Goal: Information Seeking & Learning: Learn about a topic

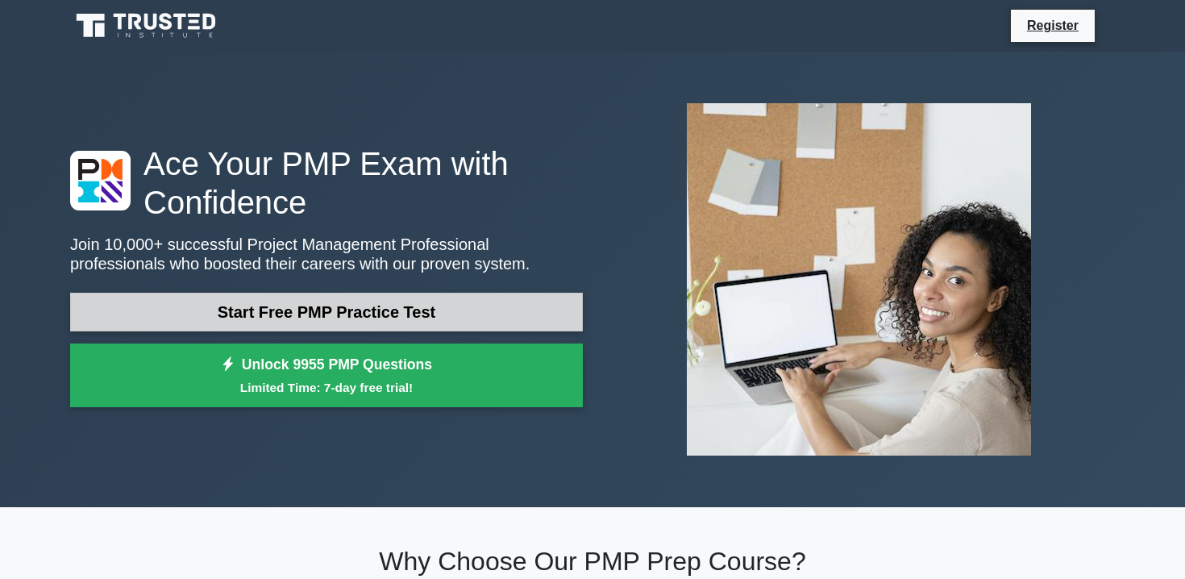
click at [309, 313] on link "Start Free PMP Practice Test" at bounding box center [326, 312] width 513 height 39
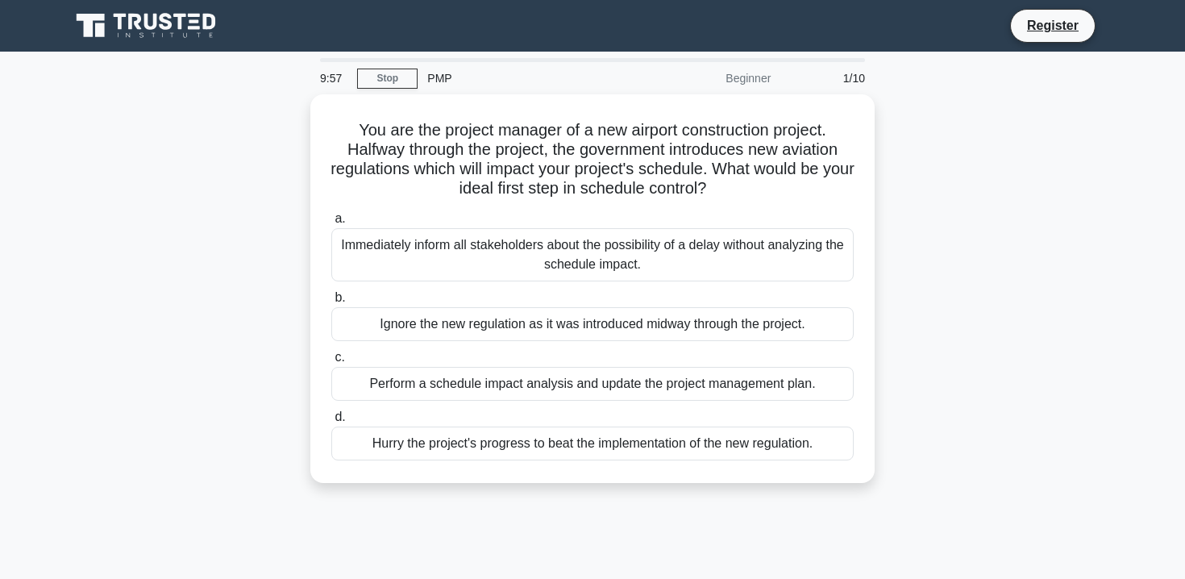
click at [741, 75] on div "Beginner" at bounding box center [709, 78] width 141 height 32
click at [1064, 21] on link "Register" at bounding box center [1052, 25] width 71 height 20
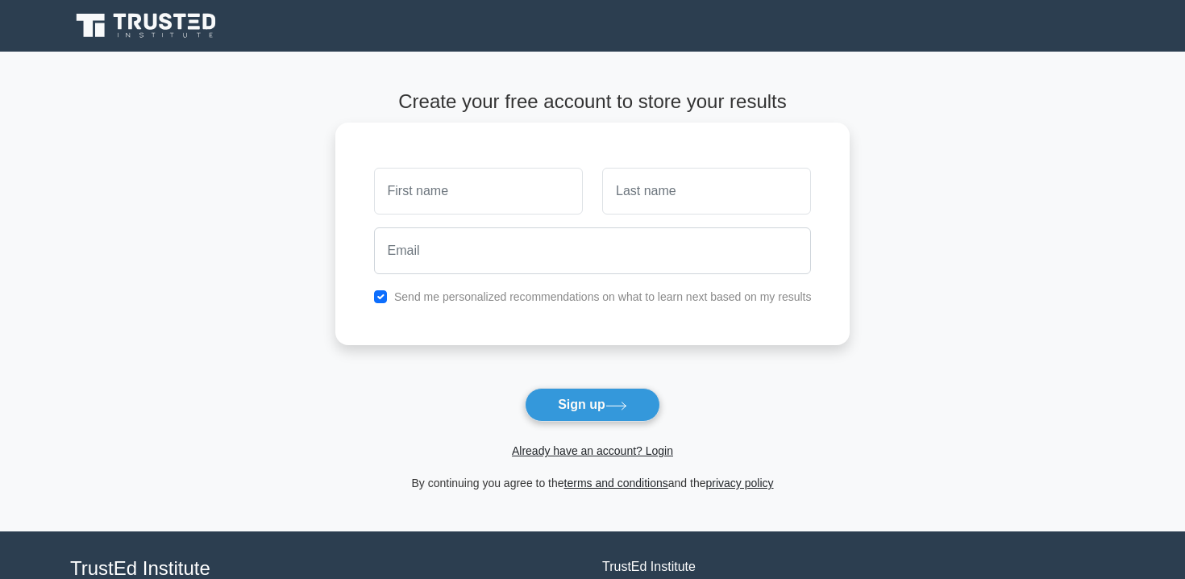
type input "A"
type input "[PERSON_NAME]"
type input "Rasolka"
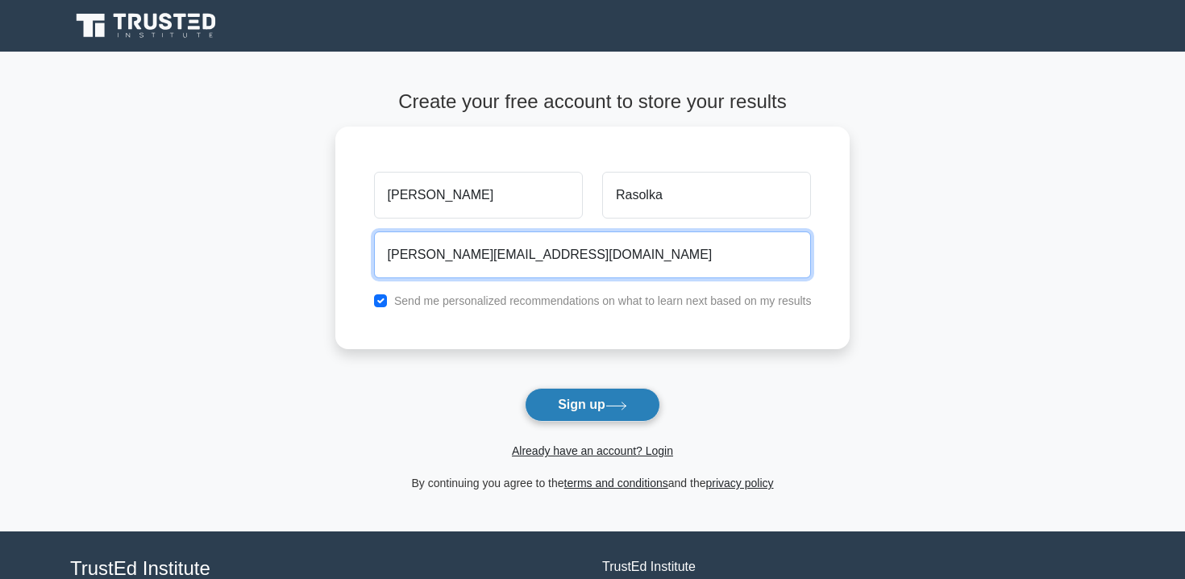
type input "alessandro.rasolka@gmail.com"
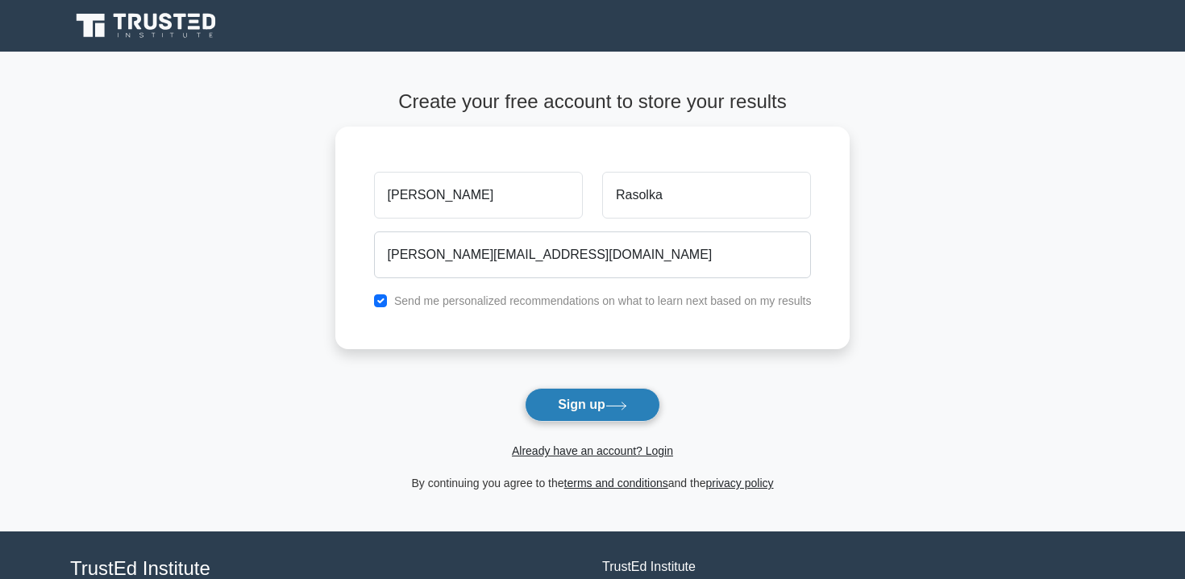
click at [558, 389] on button "Sign up" at bounding box center [592, 405] width 135 height 34
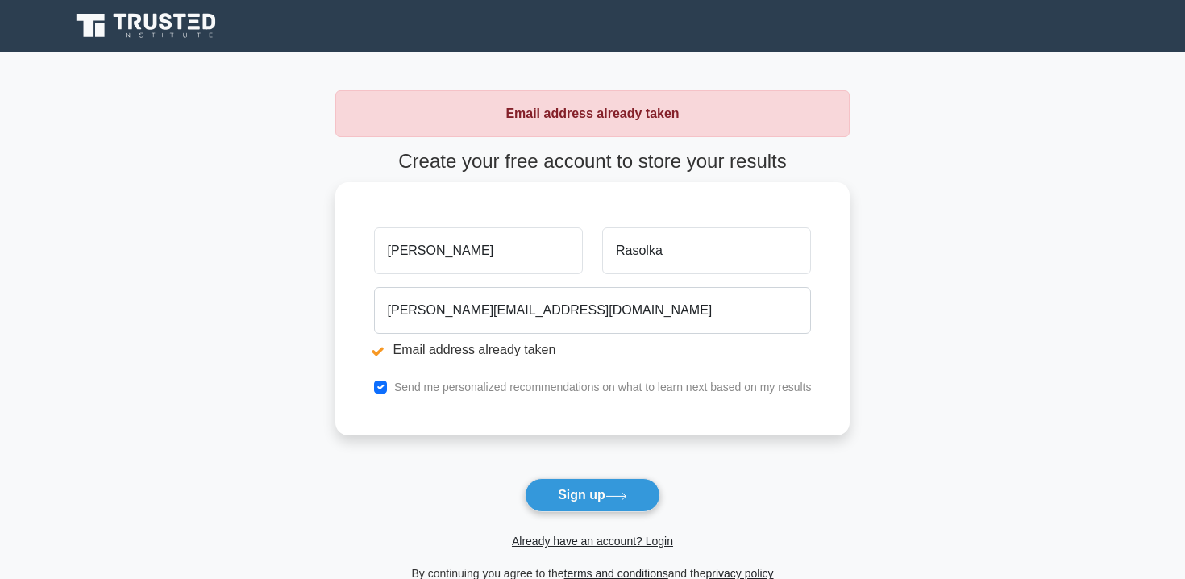
click at [384, 386] on input "checkbox" at bounding box center [380, 386] width 13 height 13
checkbox input "false"
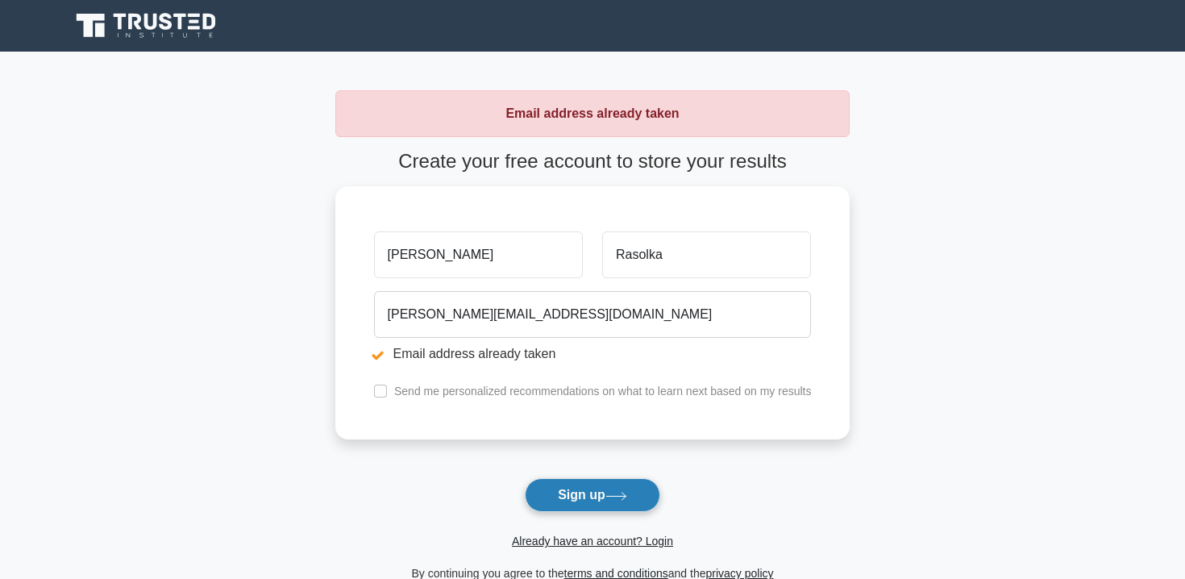
click at [546, 492] on button "Sign up" at bounding box center [592, 495] width 135 height 34
click at [556, 537] on link "Already have an account? Login" at bounding box center [592, 540] width 161 height 13
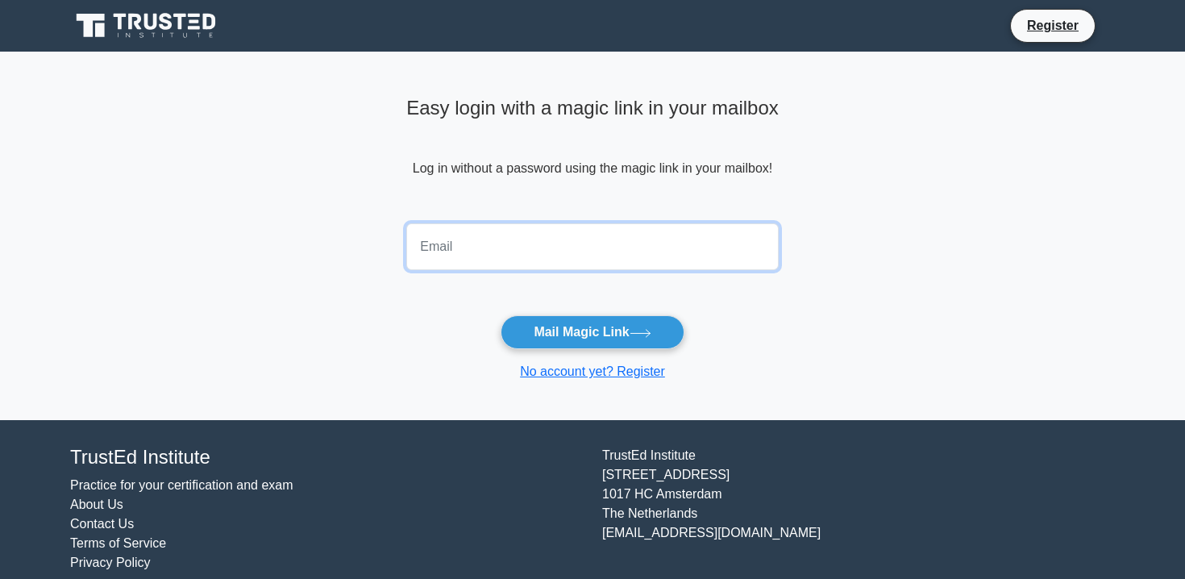
type input "alessandro.rasolka@gmail.com"
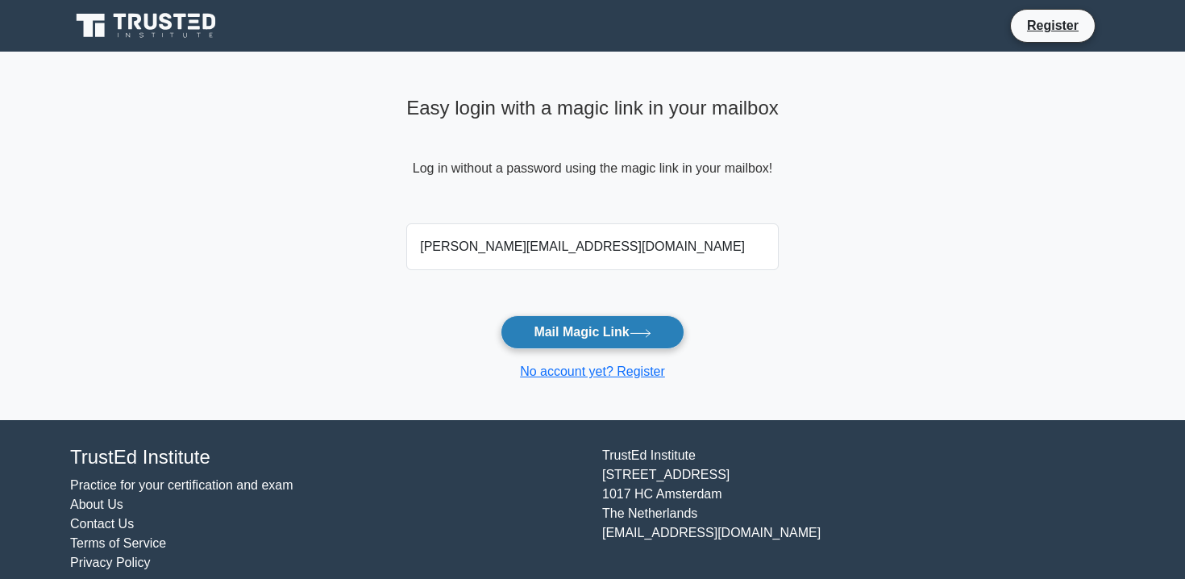
click at [570, 335] on button "Mail Magic Link" at bounding box center [591, 332] width 183 height 34
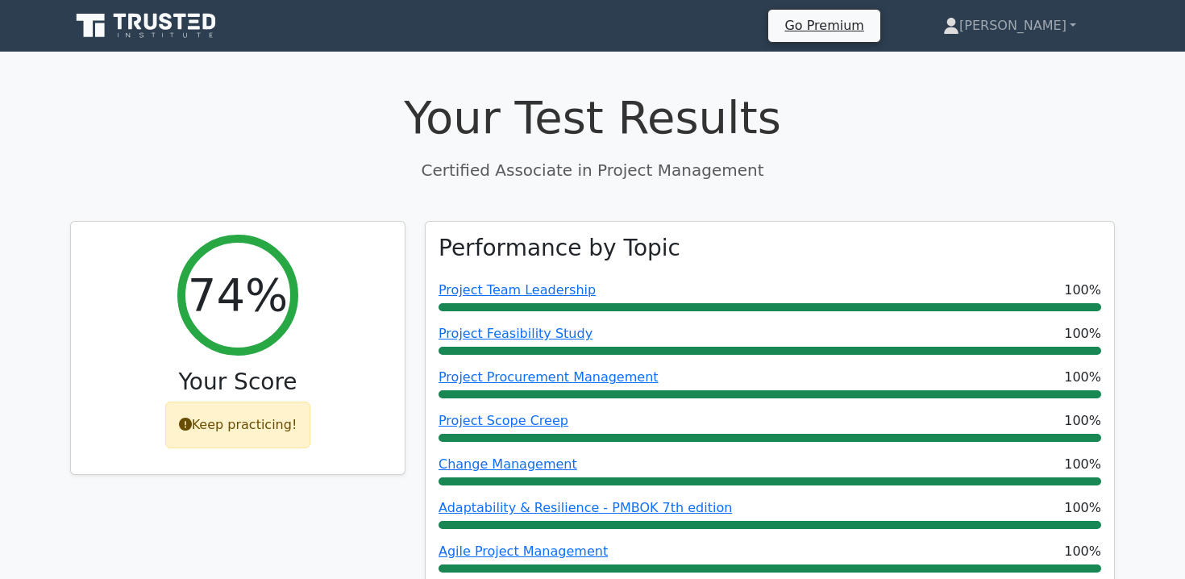
click at [177, 20] on icon at bounding box center [147, 25] width 155 height 31
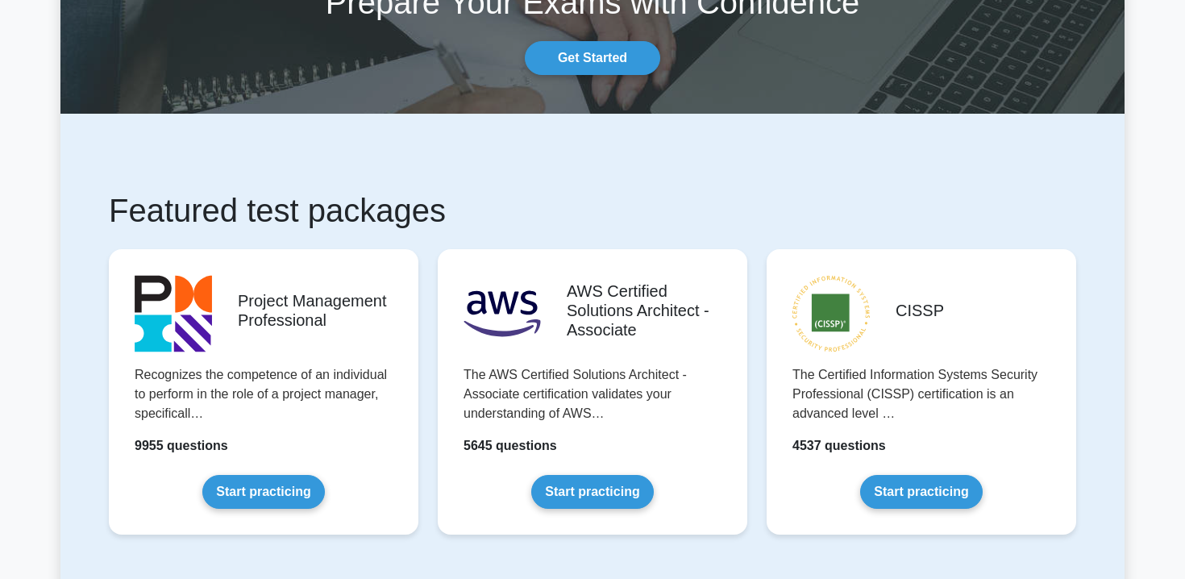
scroll to position [127, 0]
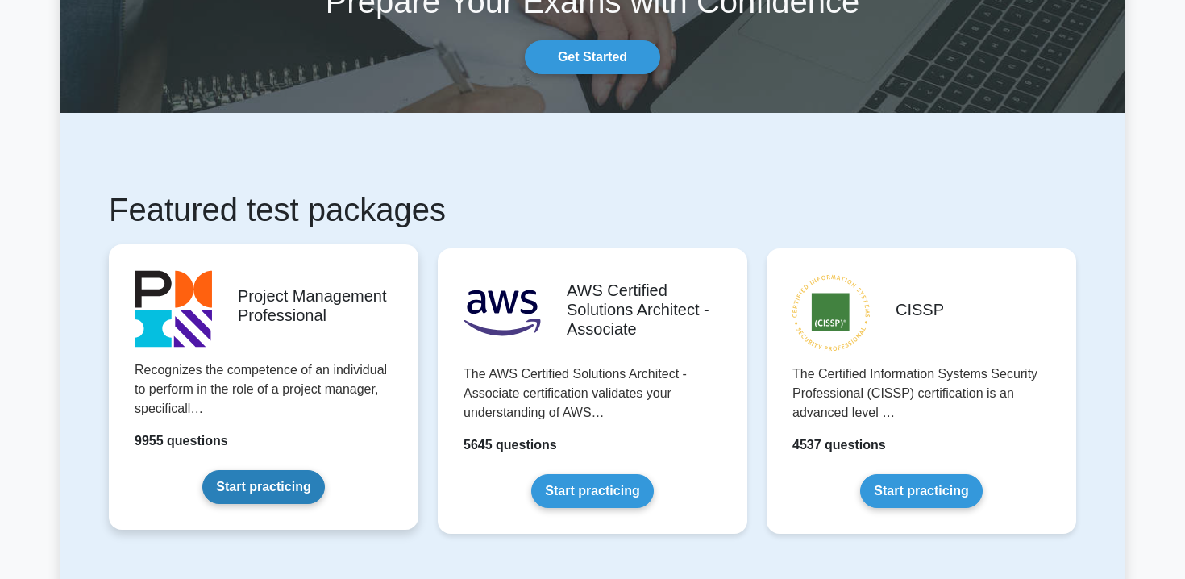
click at [284, 470] on link "Start practicing" at bounding box center [263, 487] width 122 height 34
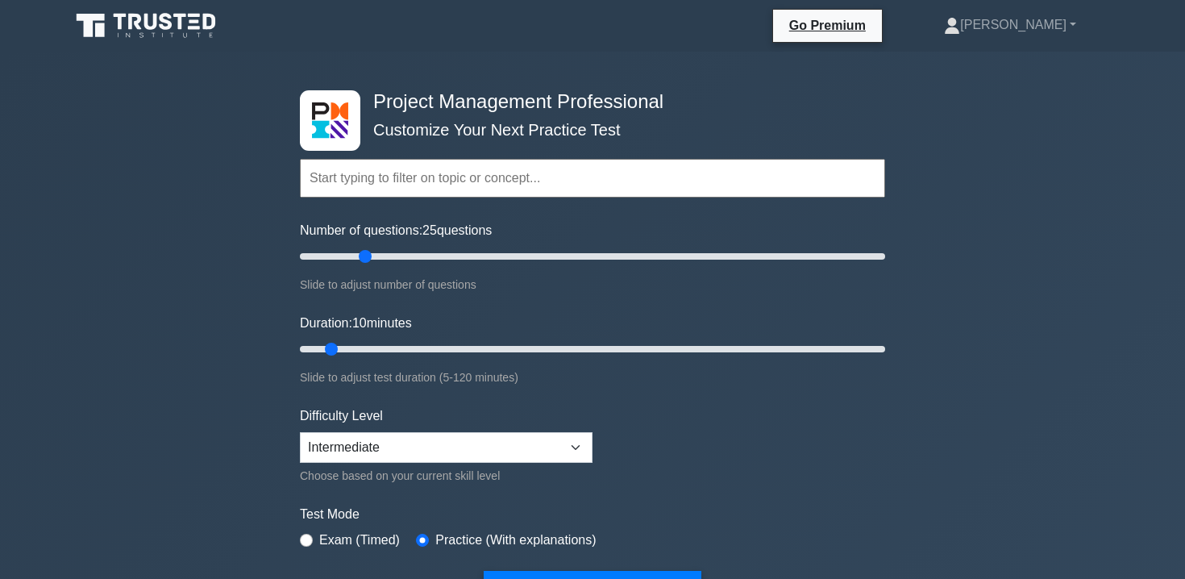
click at [358, 257] on input "Number of questions: 25 questions" at bounding box center [592, 256] width 585 height 19
type input "10"
click at [322, 251] on input "Number of questions: 10 questions" at bounding box center [592, 256] width 585 height 19
select select "expert"
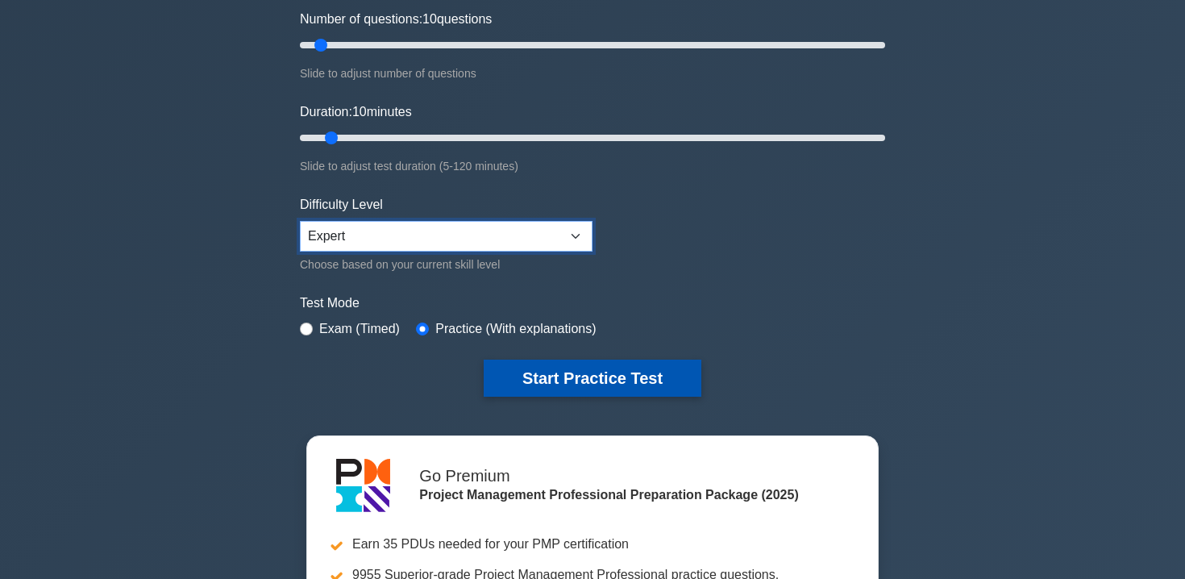
scroll to position [214, 0]
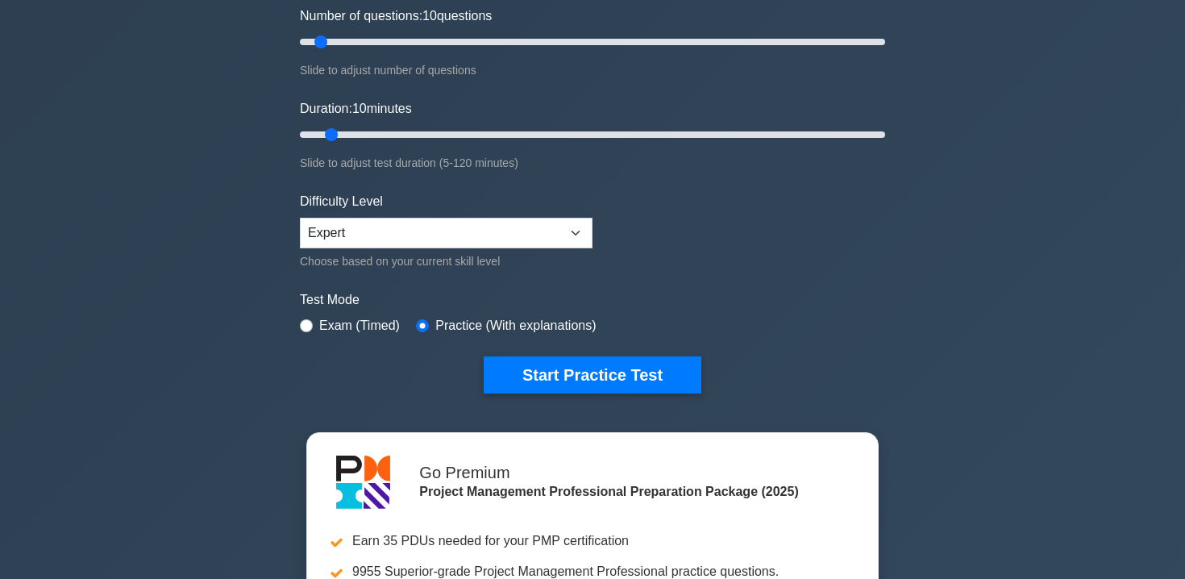
click at [307, 324] on input "radio" at bounding box center [306, 325] width 13 height 13
radio input "true"
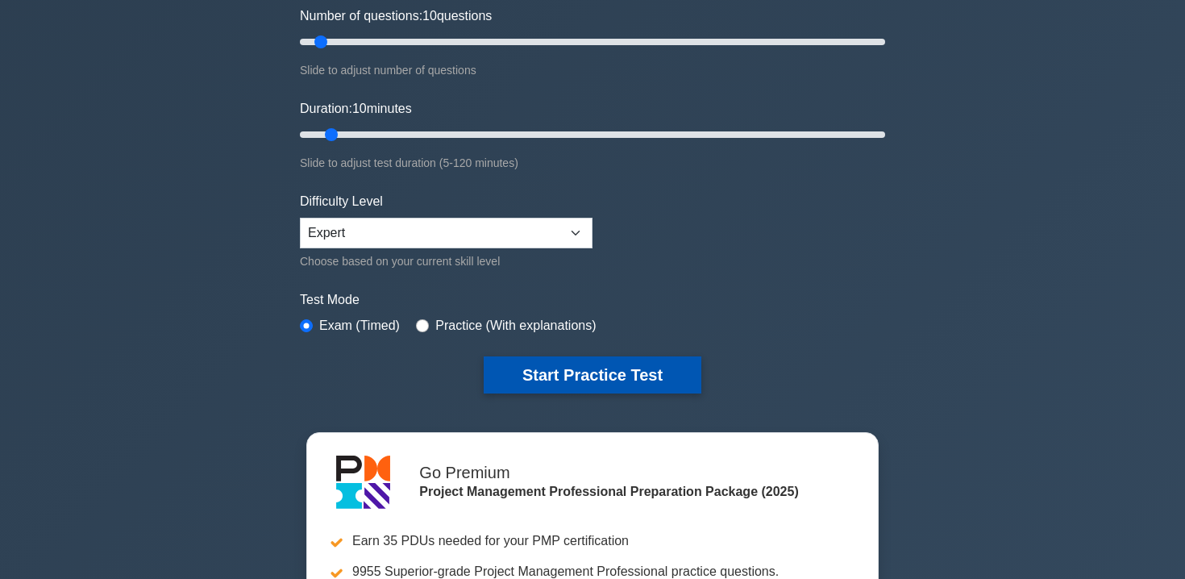
click at [550, 380] on button "Start Practice Test" at bounding box center [592, 374] width 218 height 37
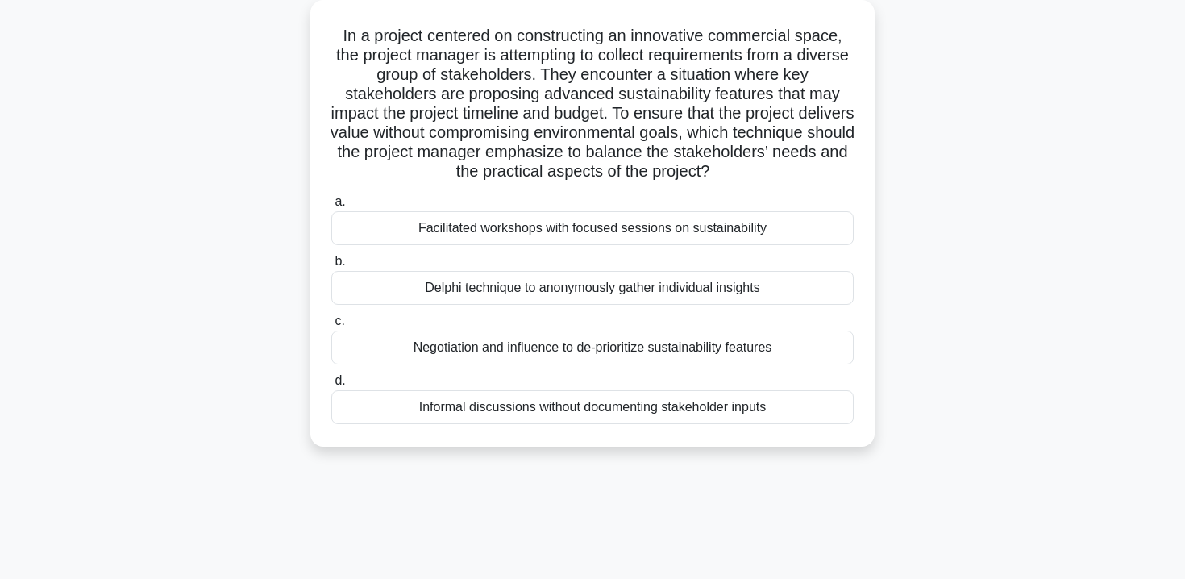
scroll to position [105, 0]
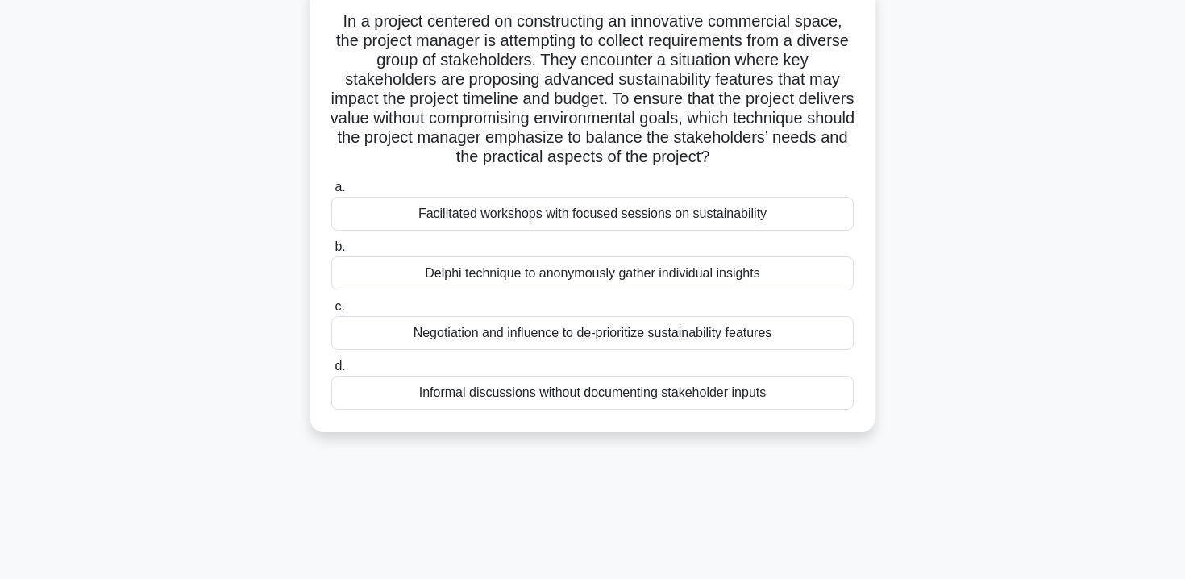
click at [514, 277] on div "Delphi technique to anonymously gather individual insights" at bounding box center [592, 273] width 522 height 34
click at [331, 252] on input "b. Delphi technique to anonymously gather individual insights" at bounding box center [331, 247] width 0 height 10
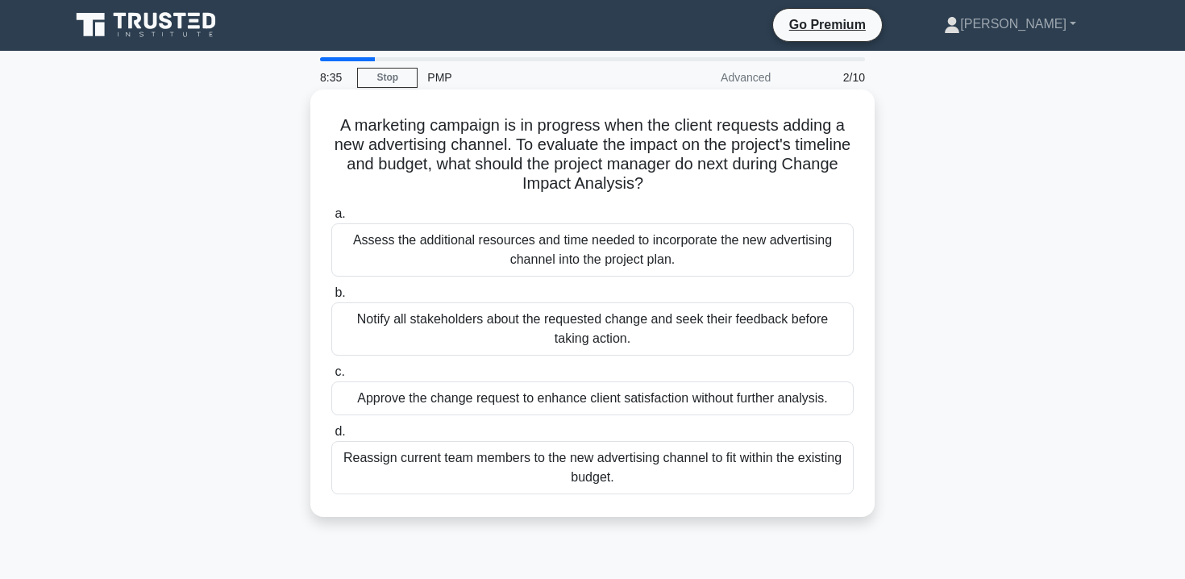
scroll to position [0, 0]
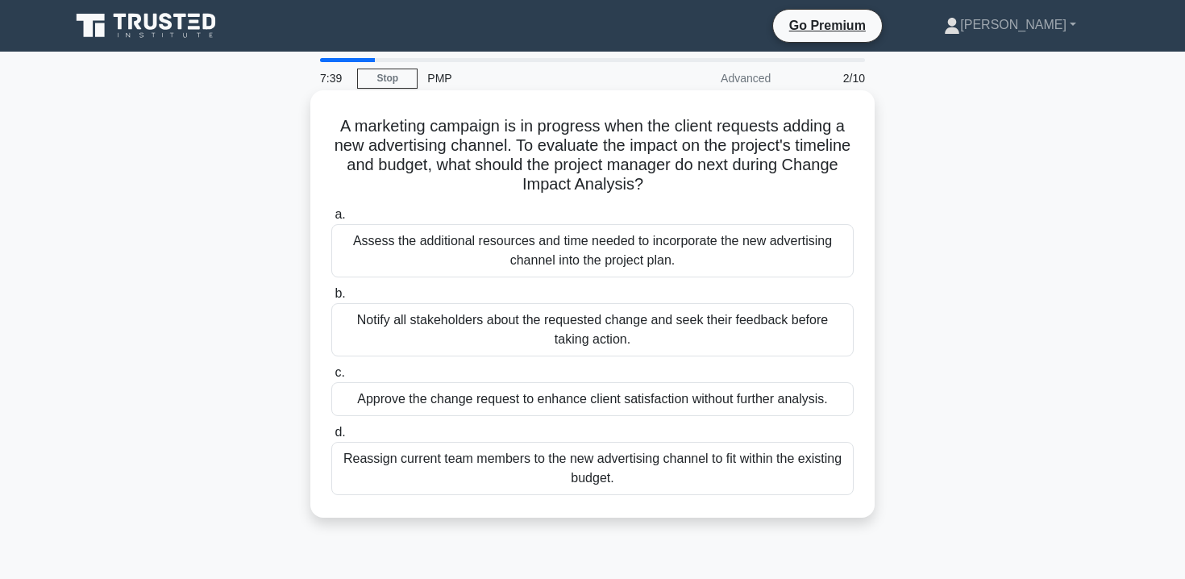
click at [623, 345] on div "Notify all stakeholders about the requested change and seek their feedback befo…" at bounding box center [592, 329] width 522 height 53
click at [331, 299] on input "b. Notify all stakeholders about the requested change and seek their feedback b…" at bounding box center [331, 293] width 0 height 10
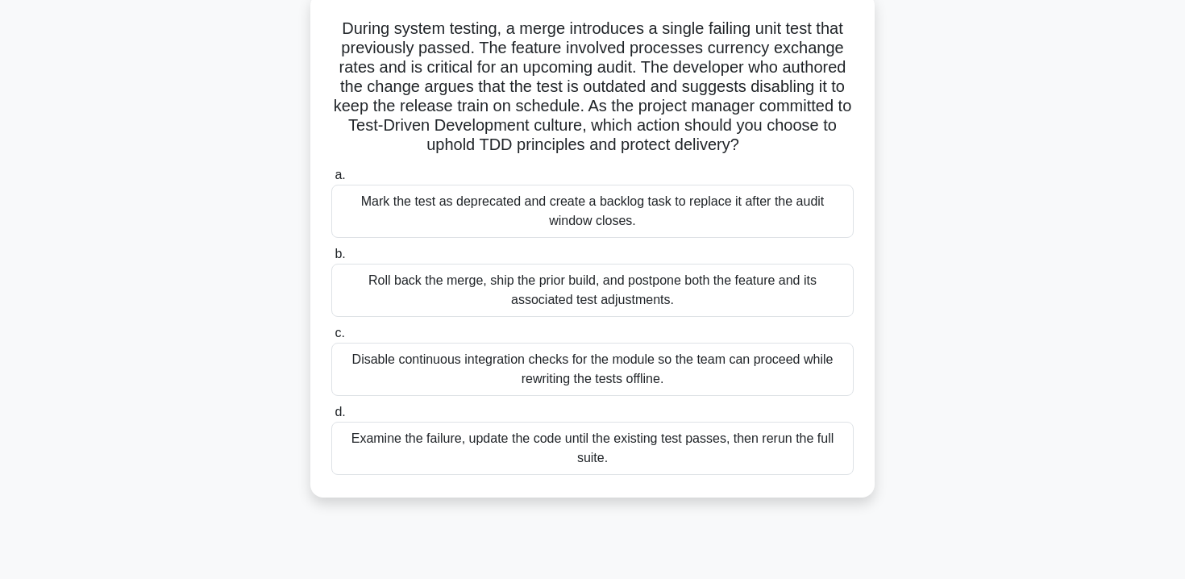
scroll to position [102, 0]
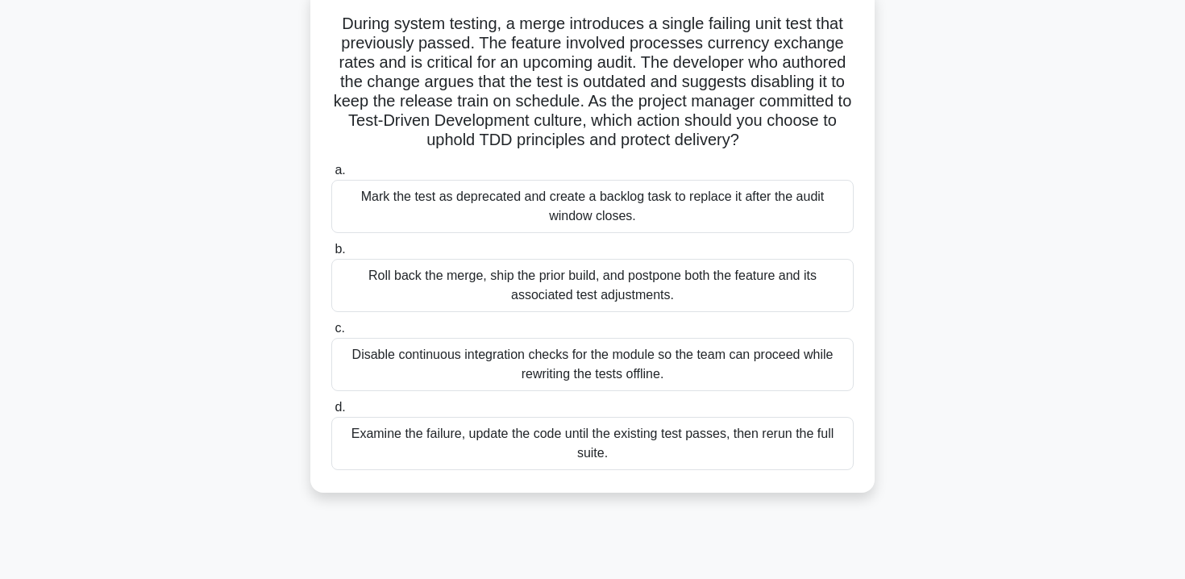
click at [547, 459] on div "Examine the failure, update the code until the existing test passes, then rerun…" at bounding box center [592, 443] width 522 height 53
click at [331, 413] on input "d. Examine the failure, update the code until the existing test passes, then re…" at bounding box center [331, 407] width 0 height 10
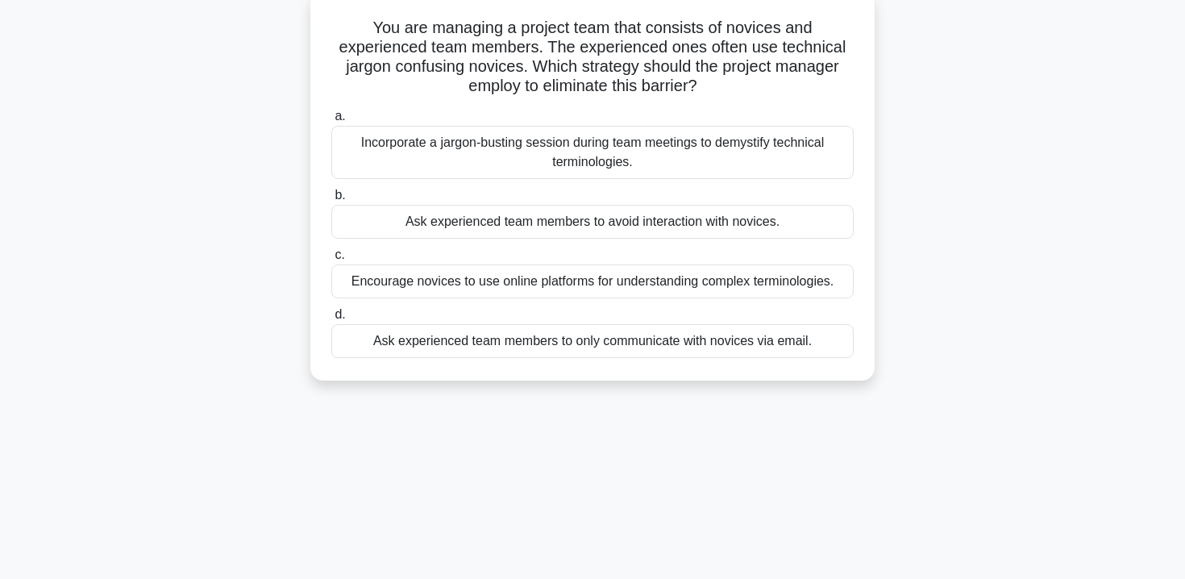
scroll to position [0, 0]
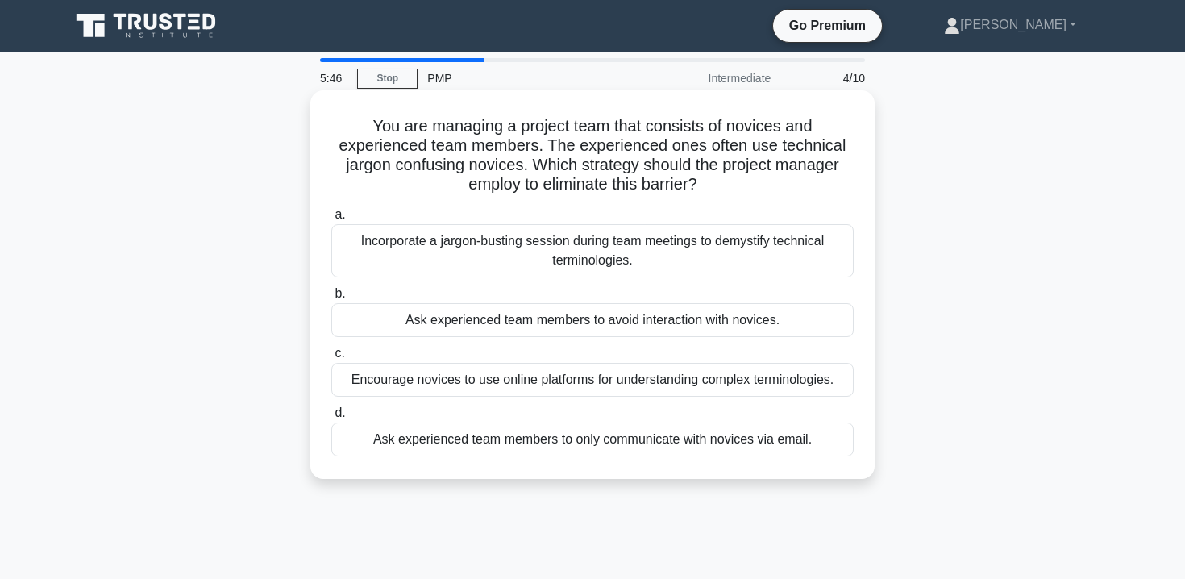
click at [718, 251] on div "Incorporate a jargon-busting session during team meetings to demystify technica…" at bounding box center [592, 250] width 522 height 53
click at [331, 220] on input "a. Incorporate a jargon-busting session during team meetings to demystify techn…" at bounding box center [331, 215] width 0 height 10
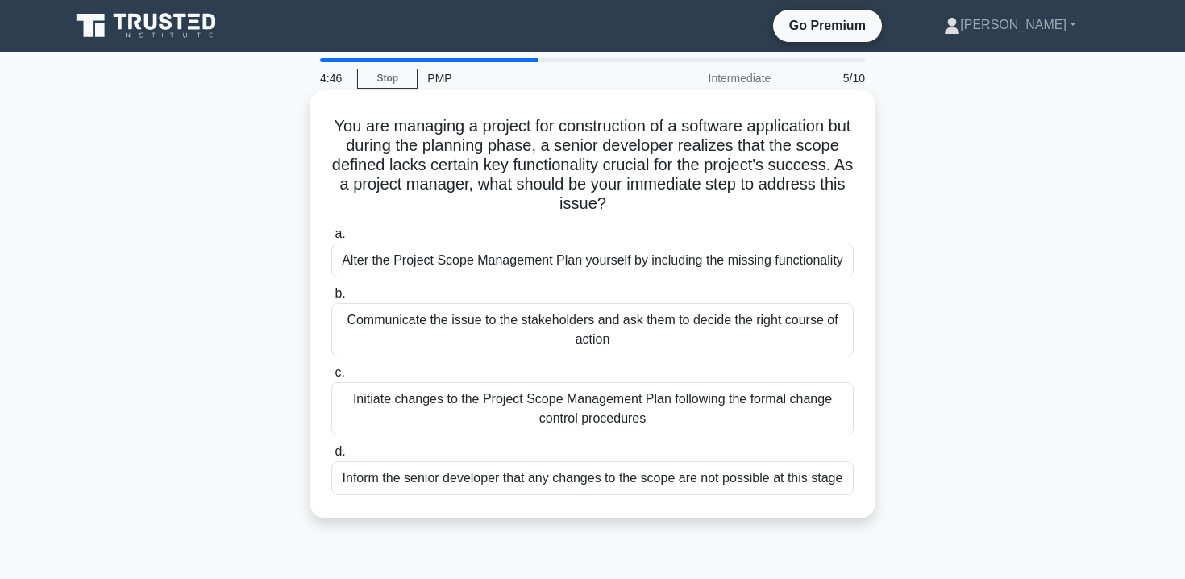
click at [600, 402] on div "Initiate changes to the Project Scope Management Plan following the formal chan…" at bounding box center [592, 408] width 522 height 53
click at [331, 378] on input "c. Initiate changes to the Project Scope Management Plan following the formal c…" at bounding box center [331, 372] width 0 height 10
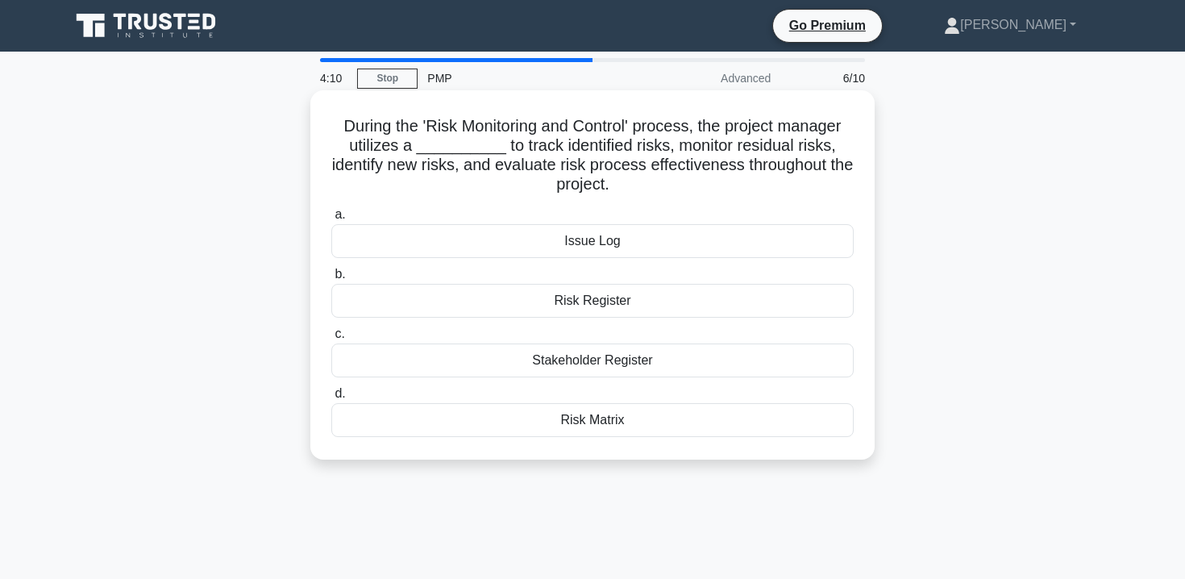
click at [543, 298] on div "Risk Register" at bounding box center [592, 301] width 522 height 34
click at [331, 280] on input "b. Risk Register" at bounding box center [331, 274] width 0 height 10
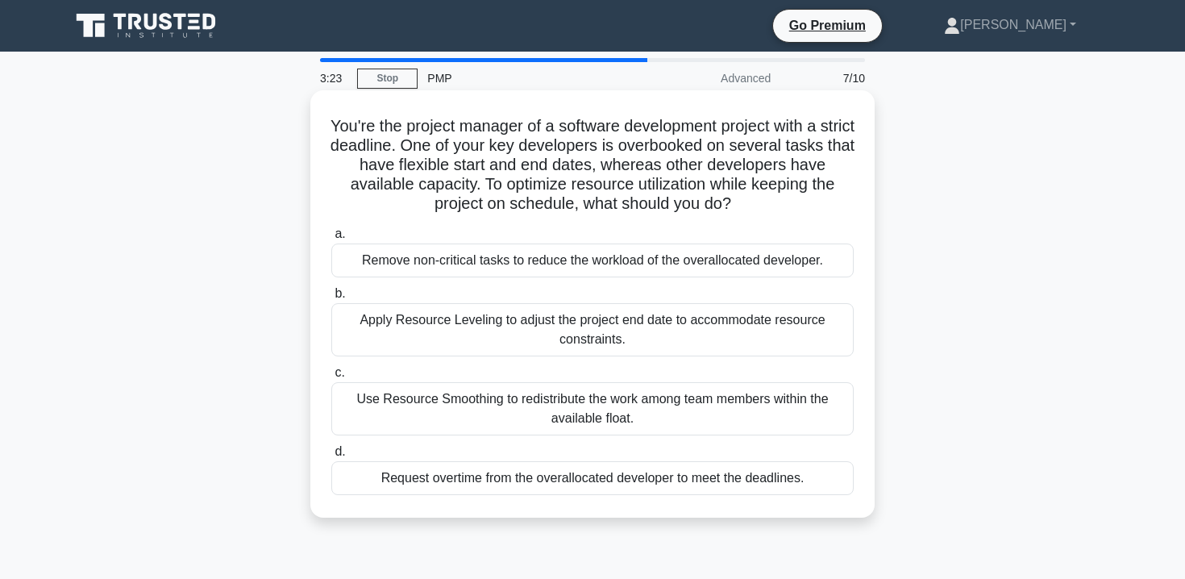
click at [503, 411] on div "Use Resource Smoothing to redistribute the work among team members within the a…" at bounding box center [592, 408] width 522 height 53
click at [331, 378] on input "c. Use Resource Smoothing to redistribute the work among team members within th…" at bounding box center [331, 372] width 0 height 10
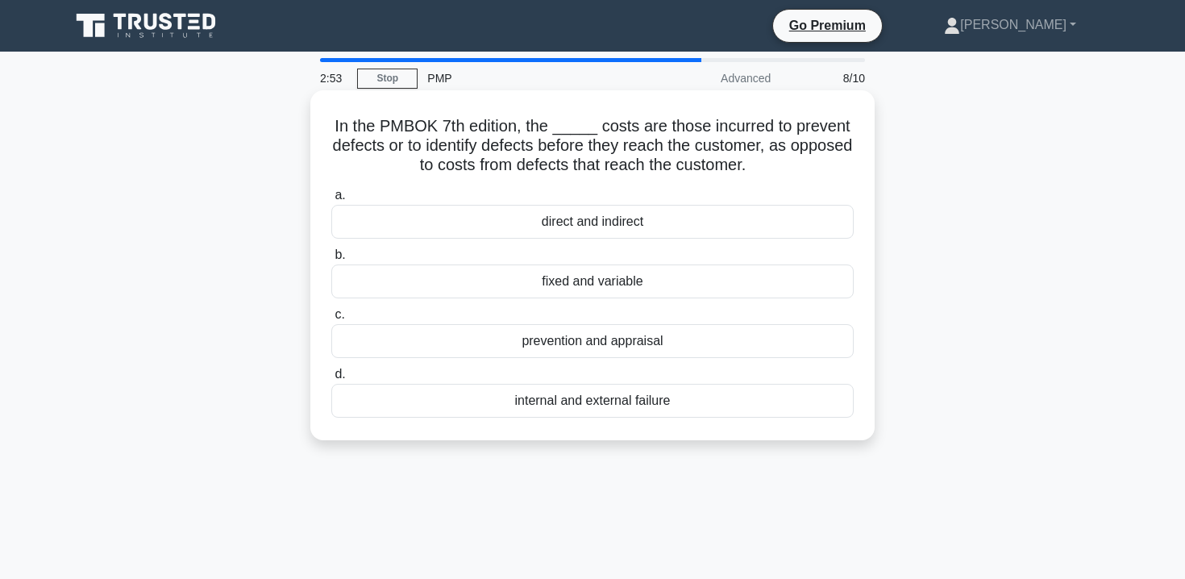
click at [612, 228] on div "direct and indirect" at bounding box center [592, 222] width 522 height 34
click at [331, 201] on input "a. direct and indirect" at bounding box center [331, 195] width 0 height 10
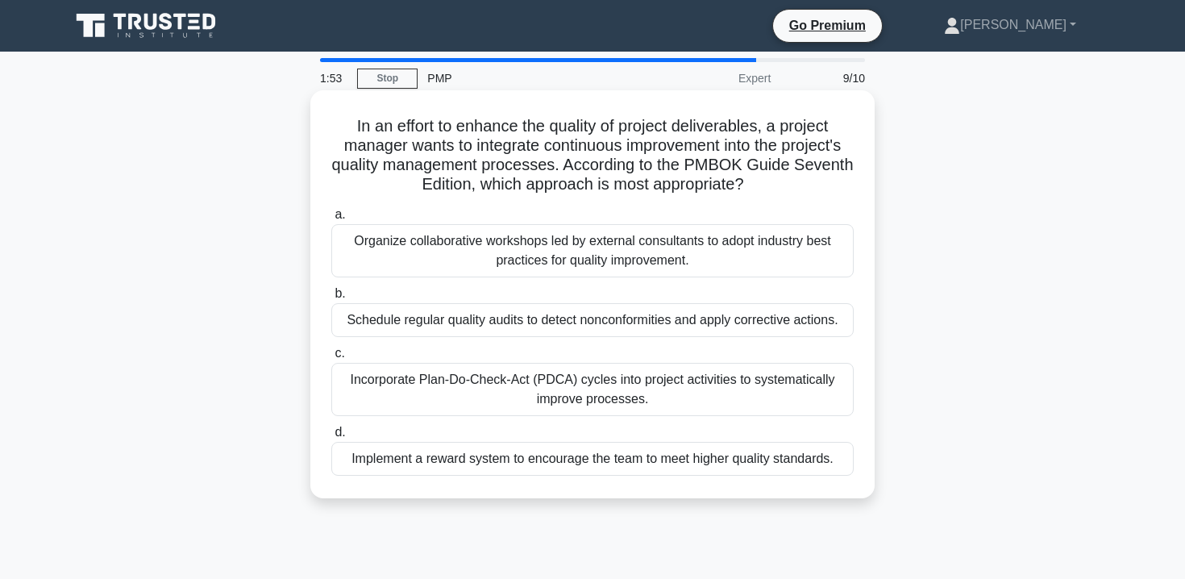
click at [620, 314] on div "Schedule regular quality audits to detect nonconformities and apply corrective …" at bounding box center [592, 320] width 522 height 34
click at [331, 299] on input "b. Schedule regular quality audits to detect nonconformities and apply correcti…" at bounding box center [331, 293] width 0 height 10
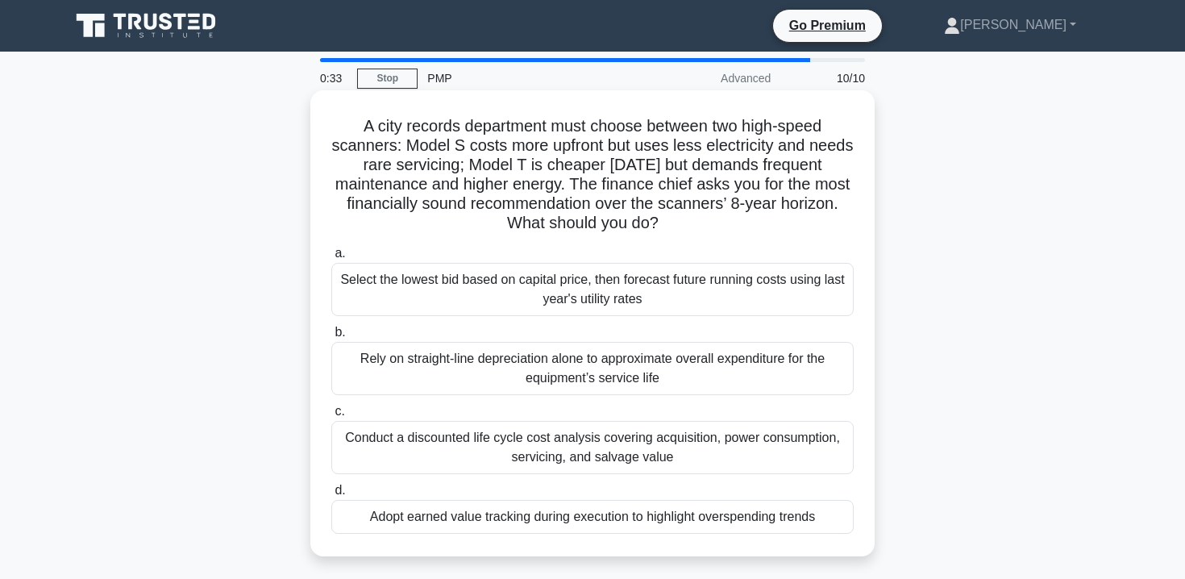
click at [508, 524] on div "Adopt earned value tracking during execution to highlight overspending trends" at bounding box center [592, 517] width 522 height 34
click at [331, 496] on input "d. Adopt earned value tracking during execution to highlight overspending trends" at bounding box center [331, 490] width 0 height 10
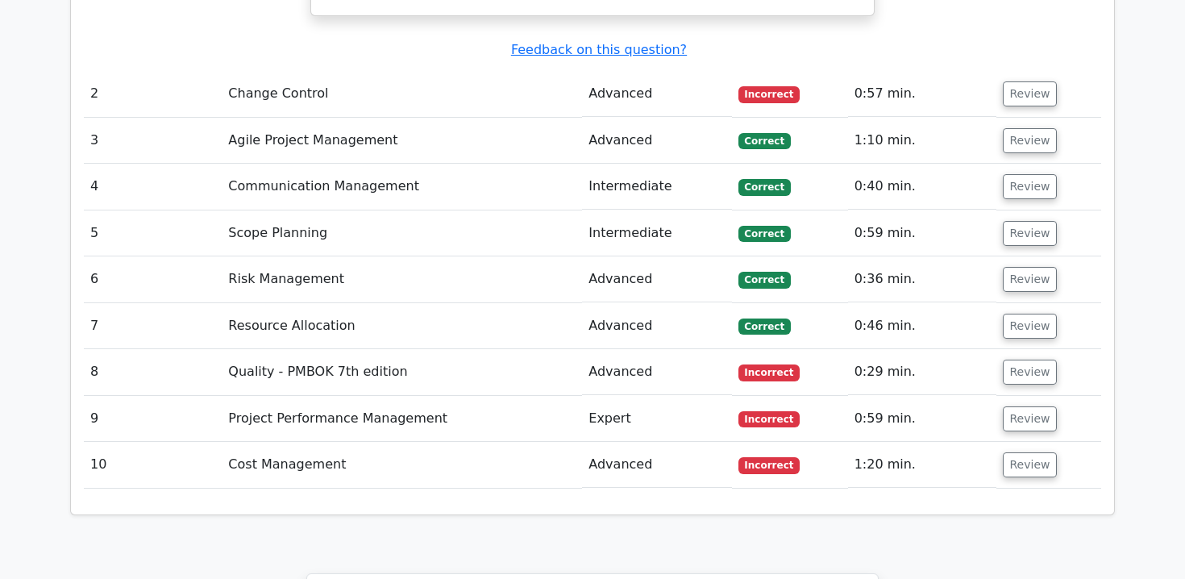
scroll to position [1741, 0]
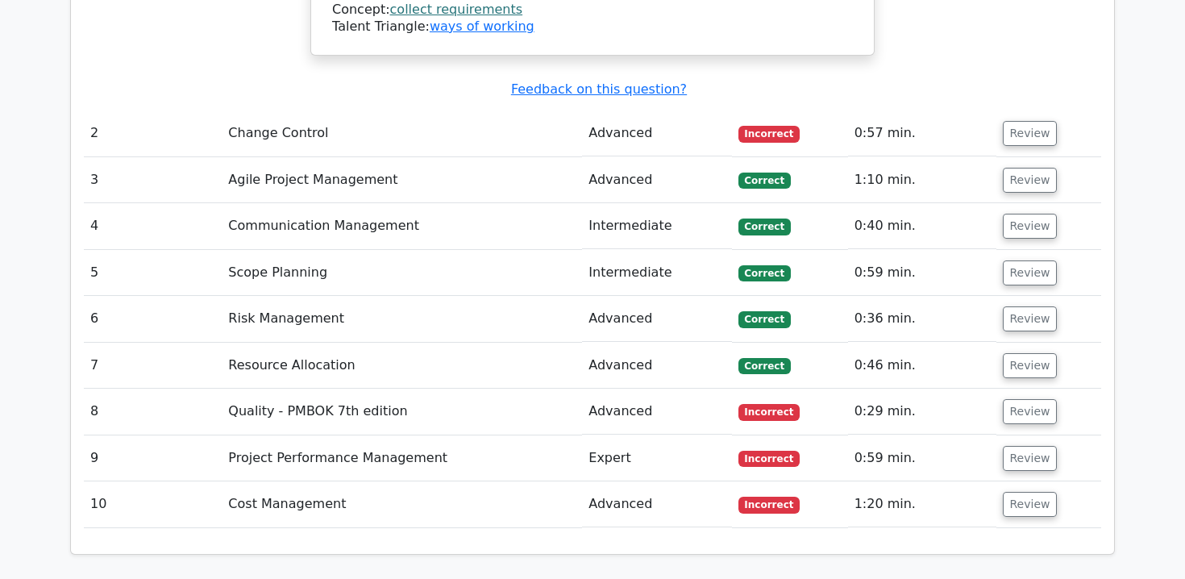
click at [369, 388] on td "Quality - PMBOK 7th edition" at bounding box center [402, 411] width 360 height 46
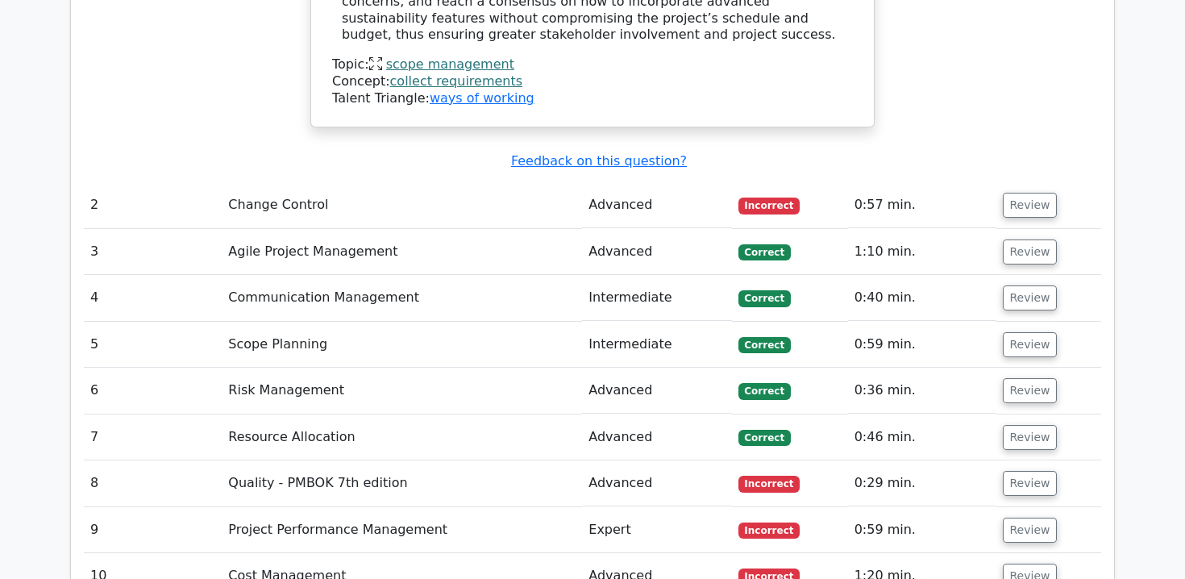
scroll to position [1670, 0]
click at [95, 459] on td "8" at bounding box center [153, 482] width 138 height 46
click at [1010, 470] on button "Review" at bounding box center [1029, 482] width 55 height 25
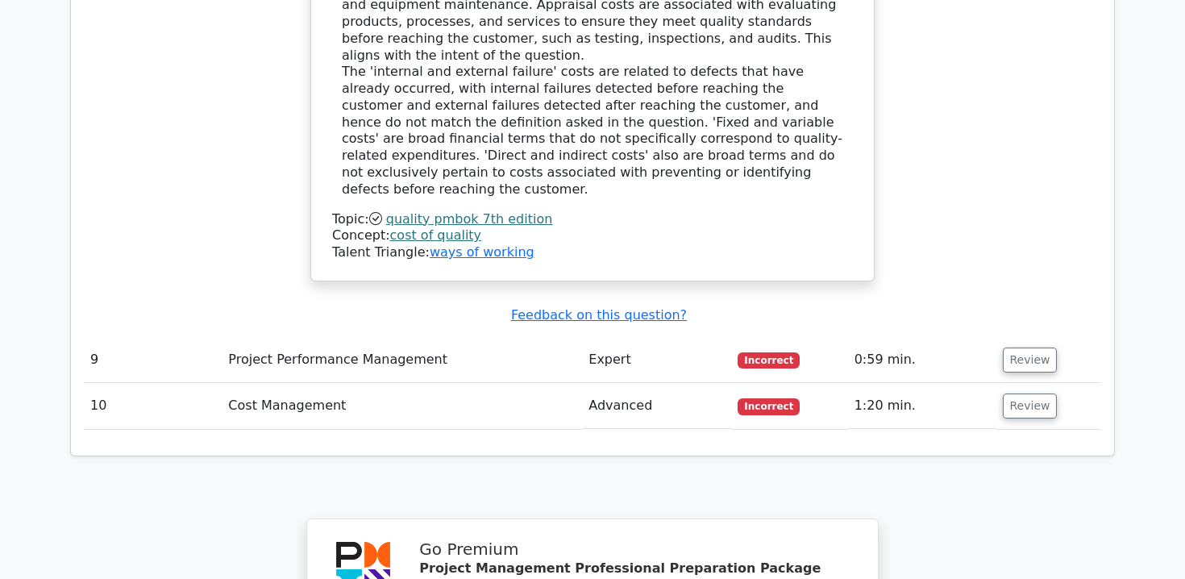
scroll to position [2653, 0]
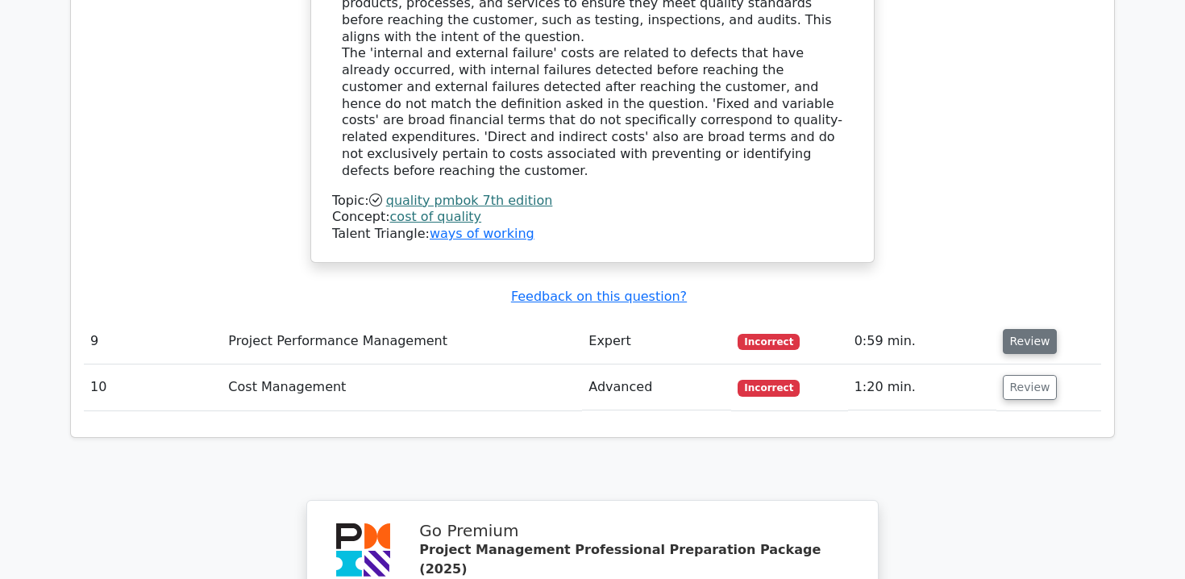
click at [1017, 329] on button "Review" at bounding box center [1029, 341] width 55 height 25
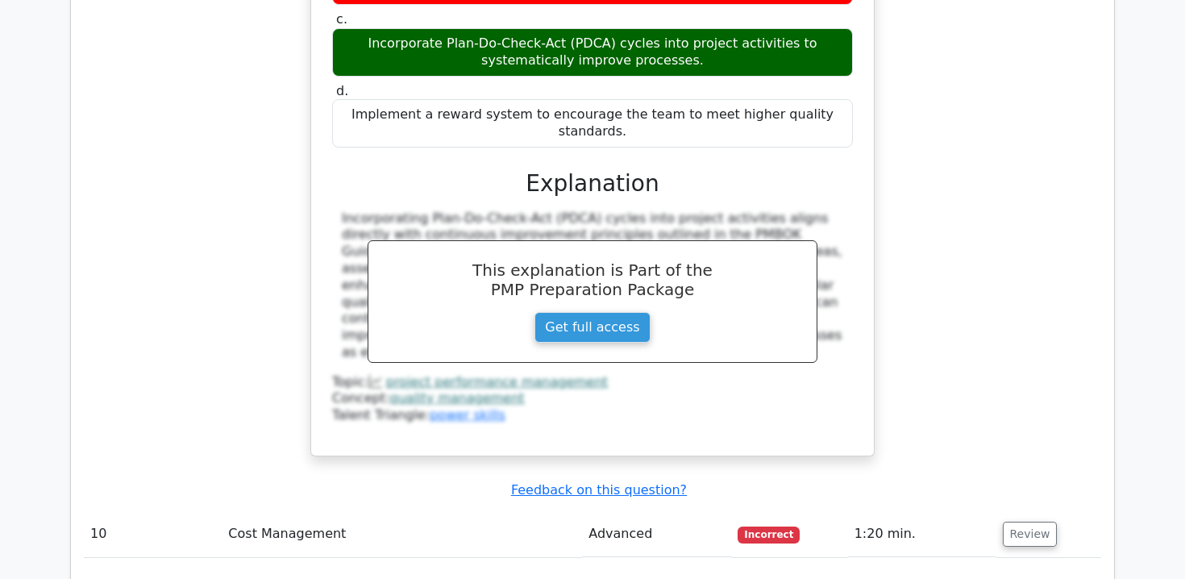
scroll to position [3285, 0]
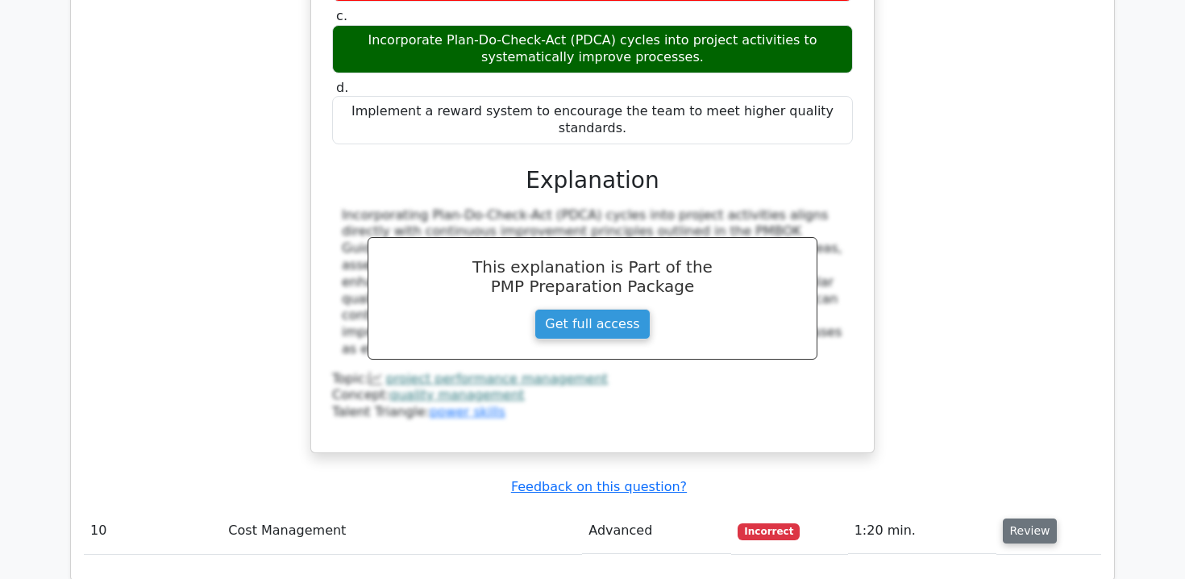
click at [1014, 518] on button "Review" at bounding box center [1029, 530] width 55 height 25
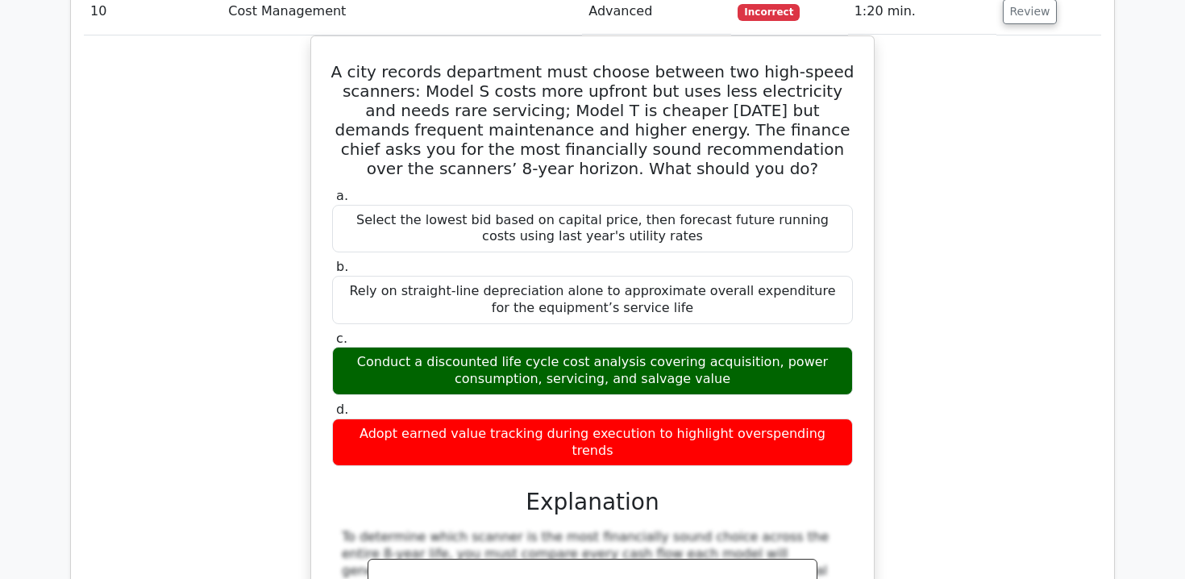
scroll to position [3810, 0]
